Goal: Information Seeking & Learning: Learn about a topic

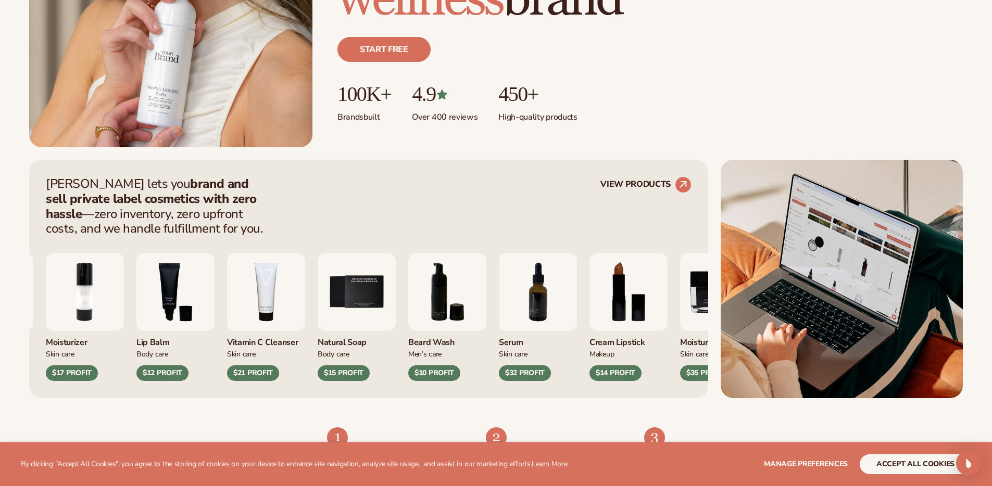
scroll to position [287, 0]
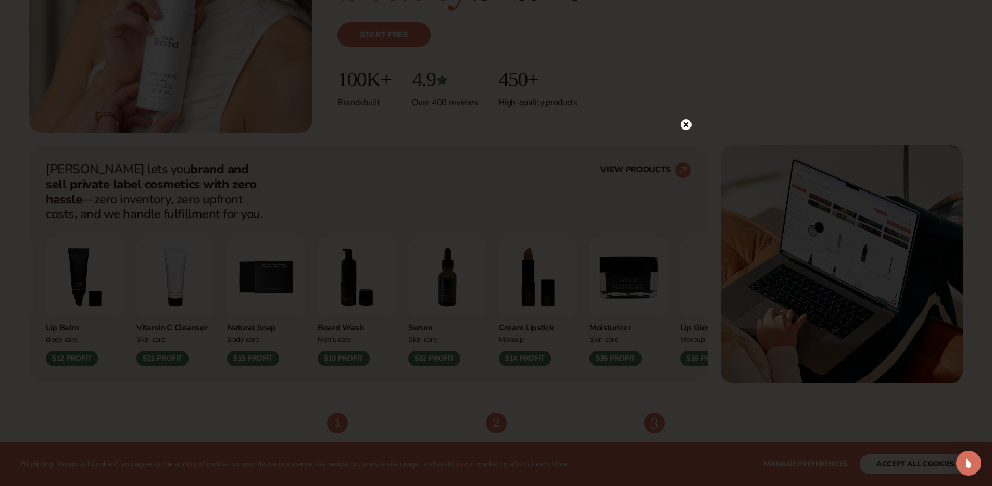
click at [687, 117] on div at bounding box center [686, 124] width 11 height 18
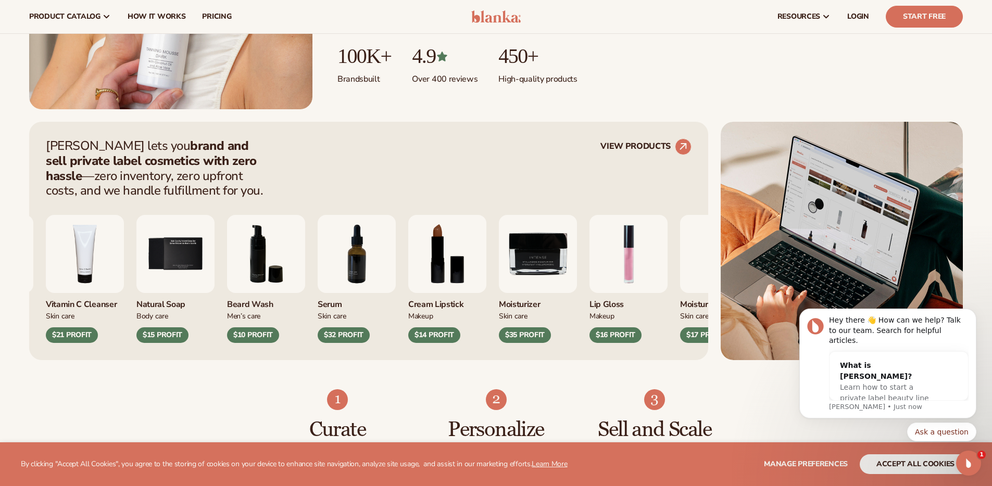
scroll to position [0, 0]
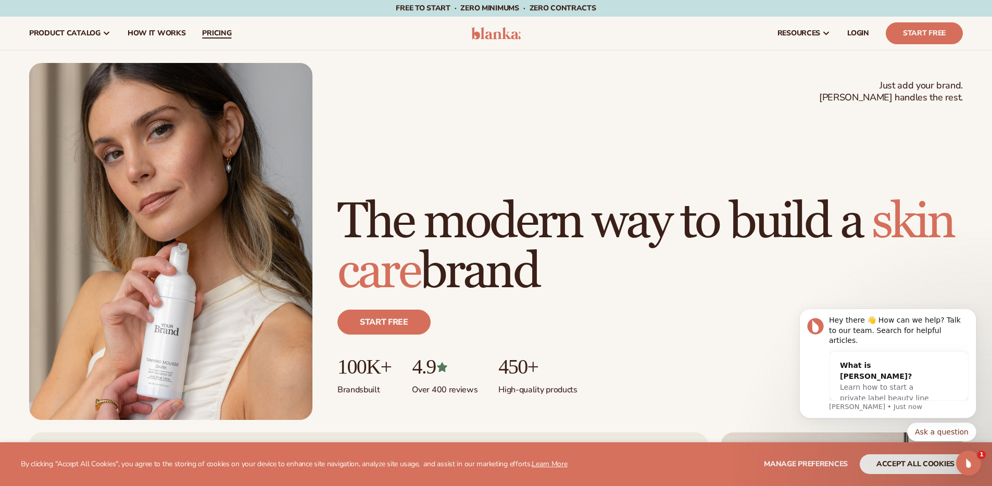
click at [211, 35] on span "pricing" at bounding box center [216, 33] width 29 height 8
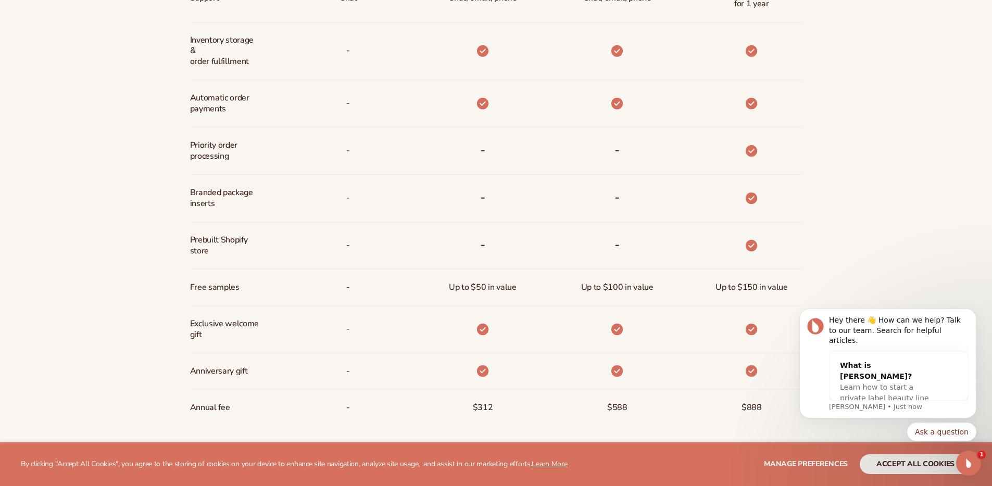
scroll to position [795, 0]
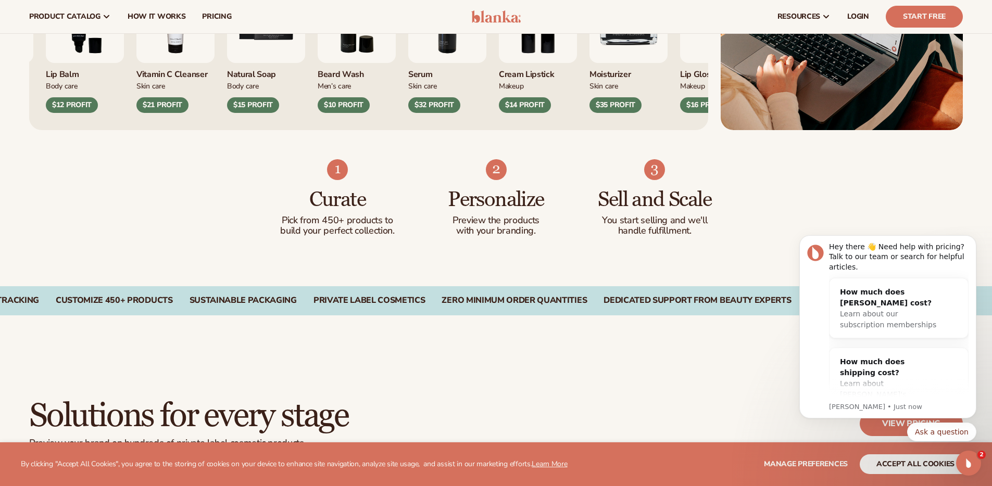
scroll to position [354, 0]
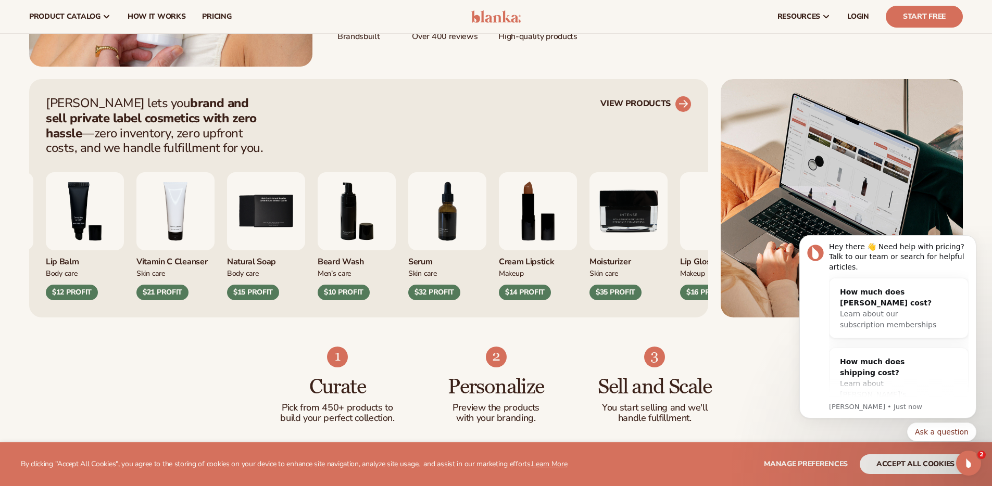
click at [683, 103] on circle at bounding box center [683, 104] width 23 height 23
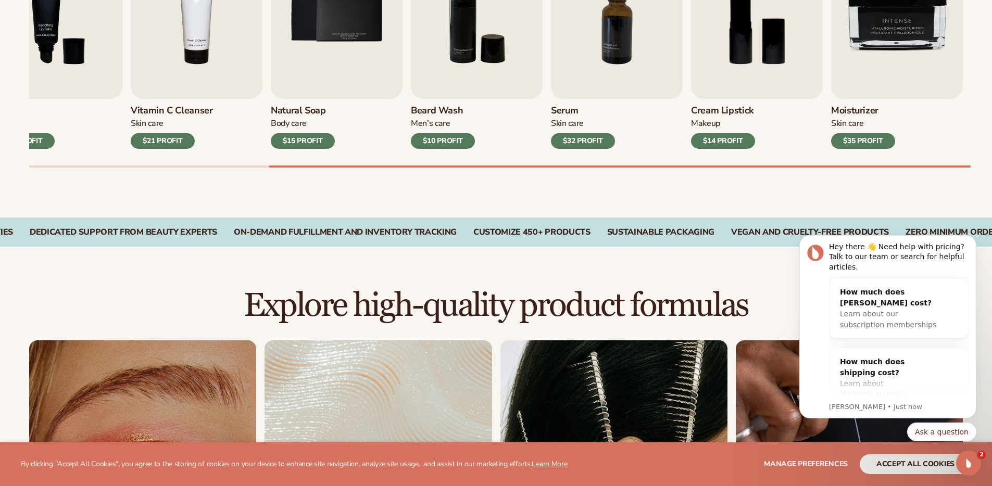
scroll to position [746, 0]
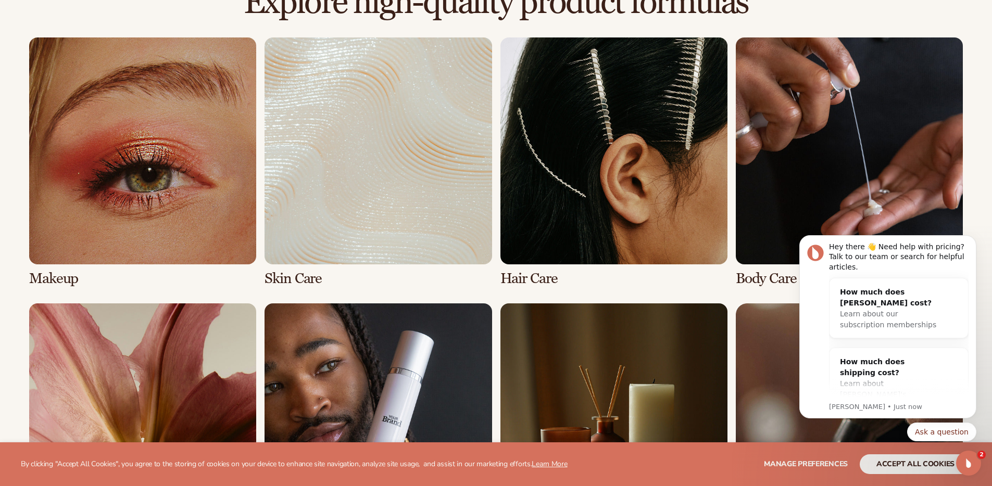
click at [363, 198] on link "2 / 8" at bounding box center [378, 161] width 227 height 249
click at [302, 276] on link "2 / 8" at bounding box center [378, 161] width 227 height 249
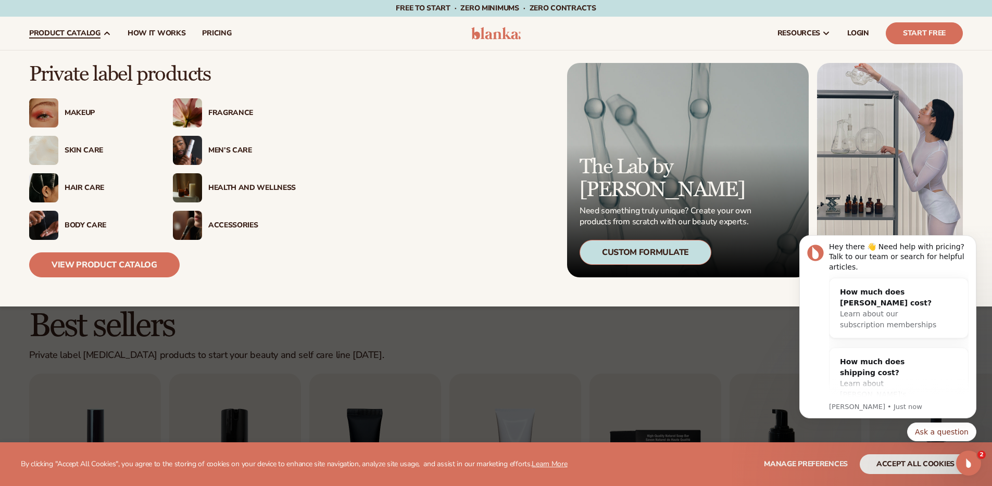
click at [71, 144] on div "Skin Care" at bounding box center [90, 150] width 123 height 29
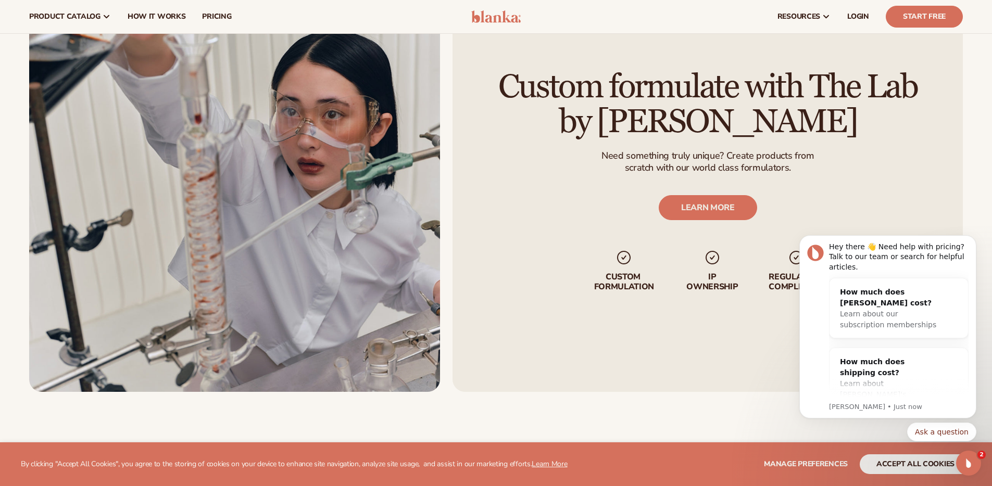
scroll to position [1289, 0]
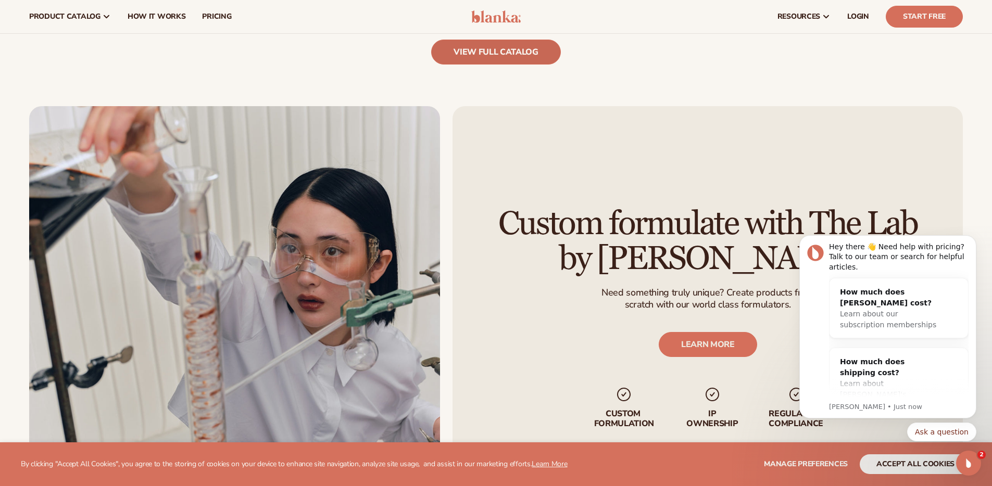
click at [450, 63] on link "view full catalog" at bounding box center [496, 52] width 130 height 25
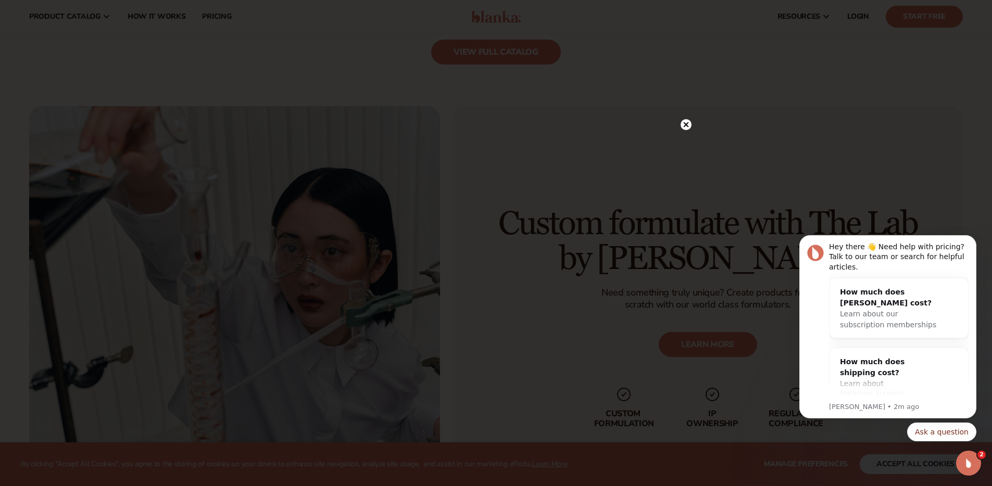
click at [684, 120] on circle at bounding box center [686, 124] width 11 height 11
